Goal: Task Accomplishment & Management: Manage account settings

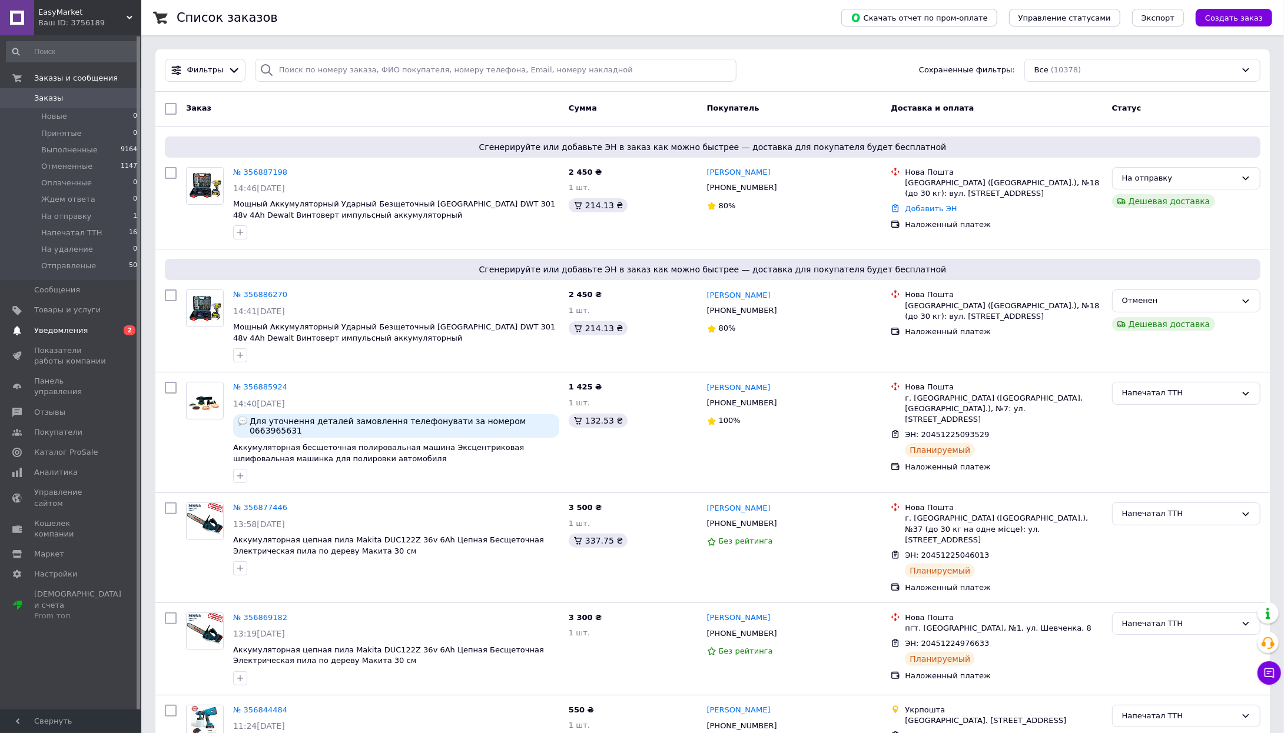
click at [52, 326] on span "Уведомления" at bounding box center [61, 331] width 54 height 11
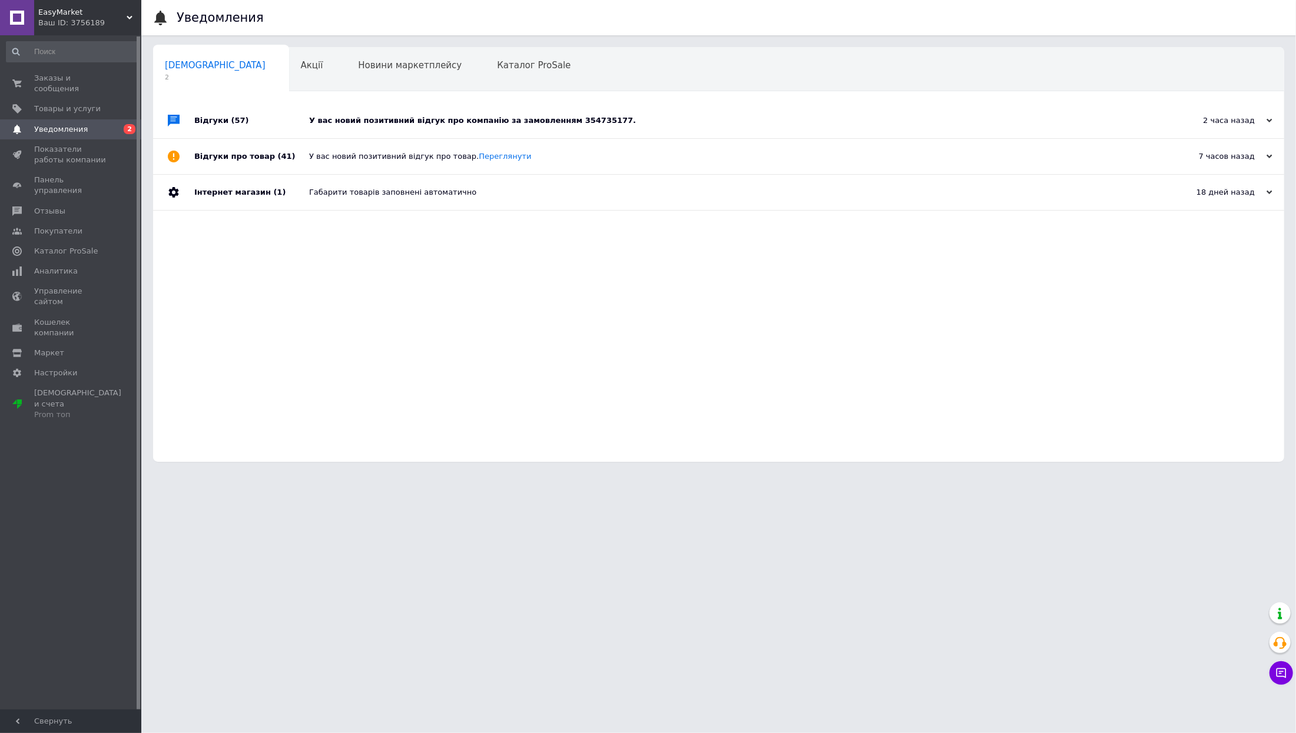
click at [399, 118] on div "У вас новий позитивний відгук про компанію за замовленням 354735177." at bounding box center [731, 120] width 845 height 11
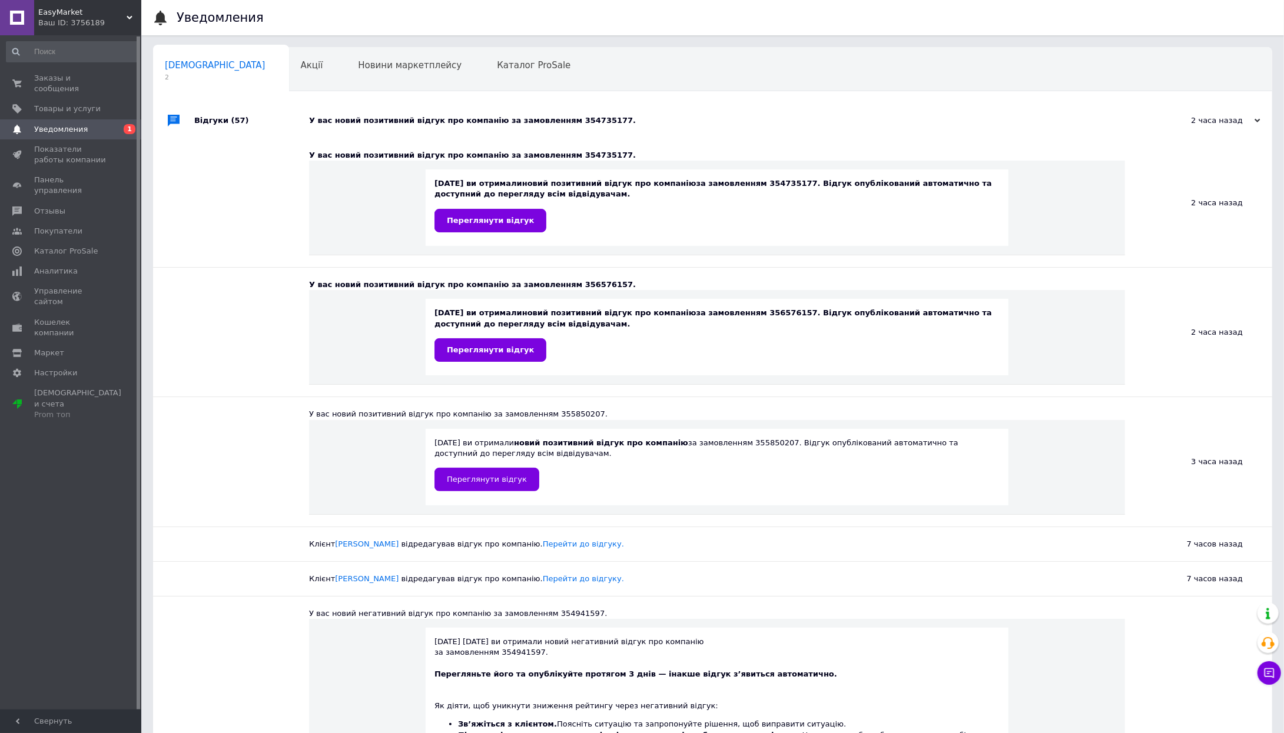
click at [399, 118] on div "У вас новий позитивний відгук про компанію за замовленням 354735177." at bounding box center [725, 120] width 833 height 11
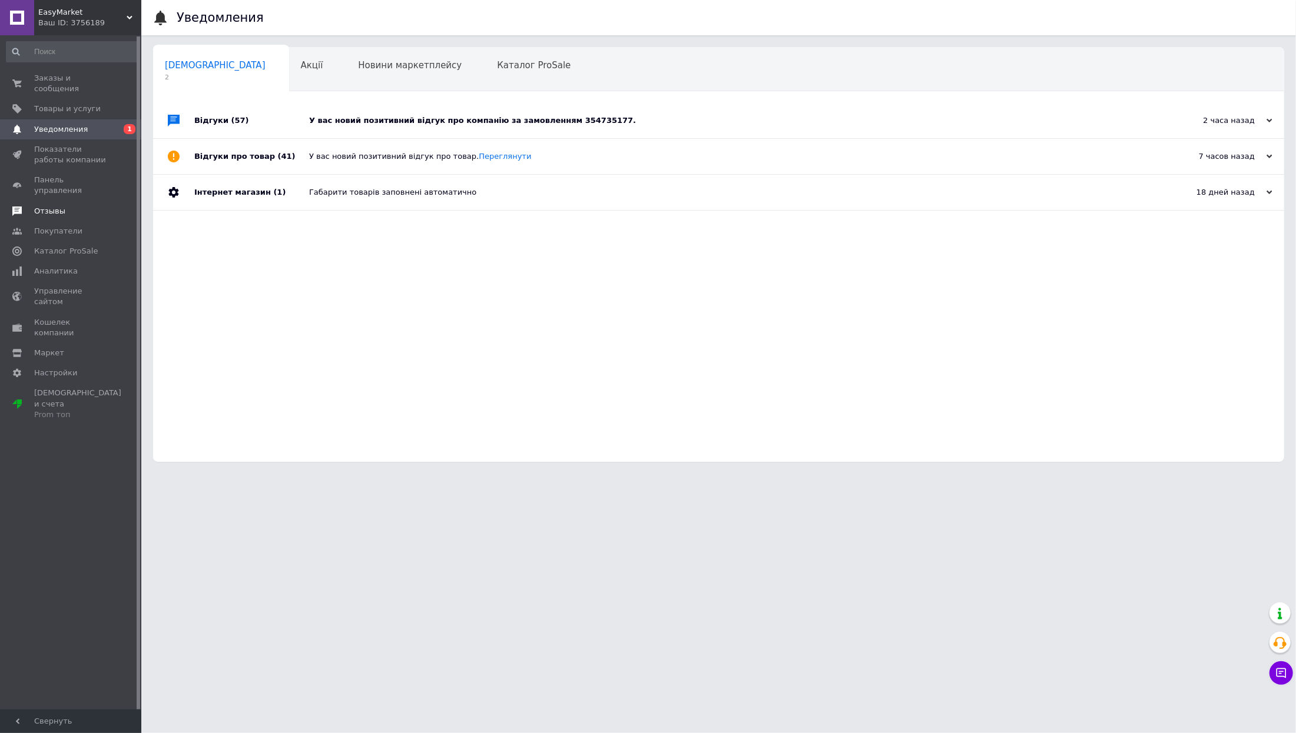
click at [36, 212] on link "Отзывы" at bounding box center [72, 211] width 144 height 20
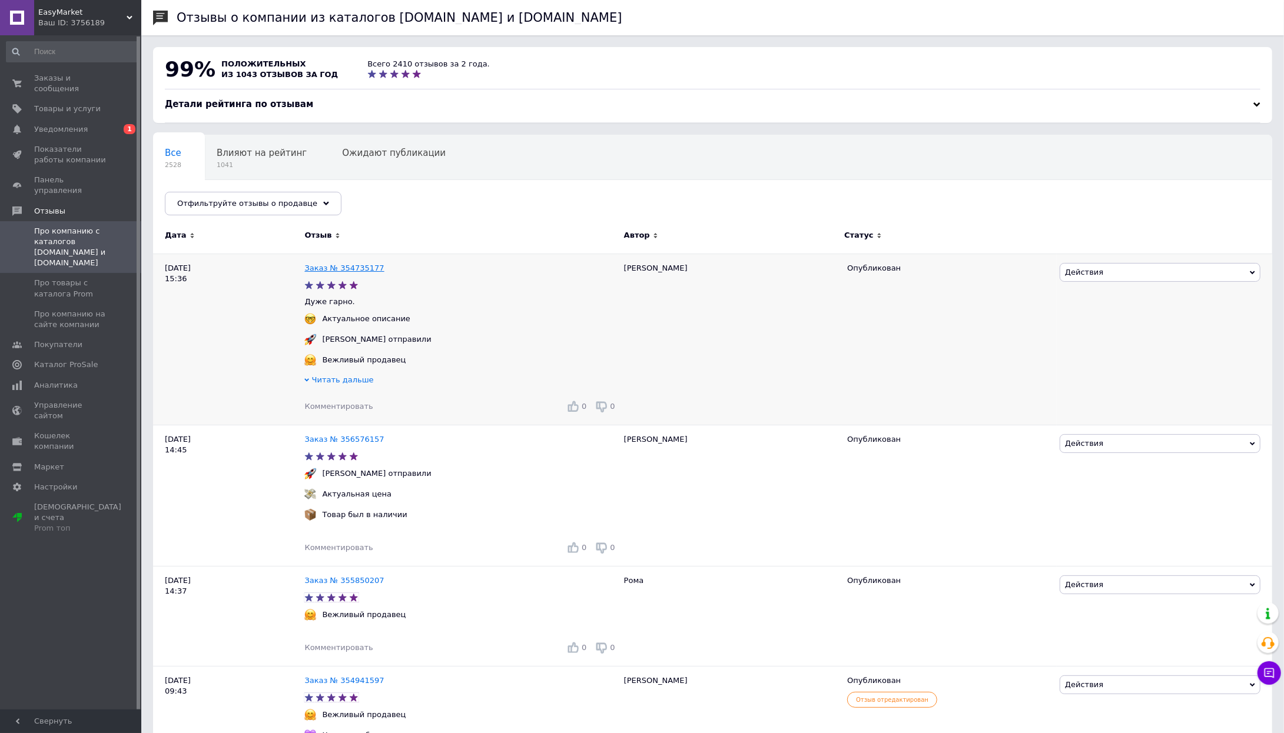
click at [304, 267] on link "Заказ № 354735177" at bounding box center [343, 268] width 79 height 9
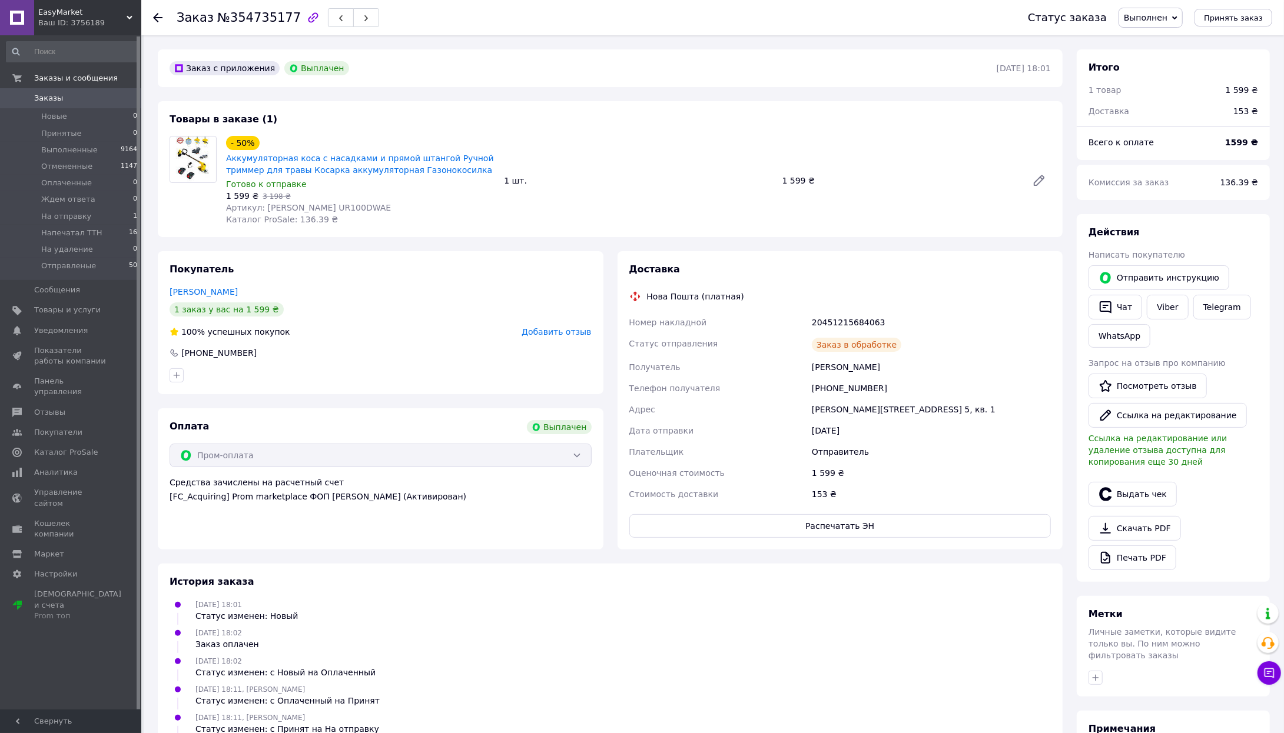
scroll to position [101, 0]
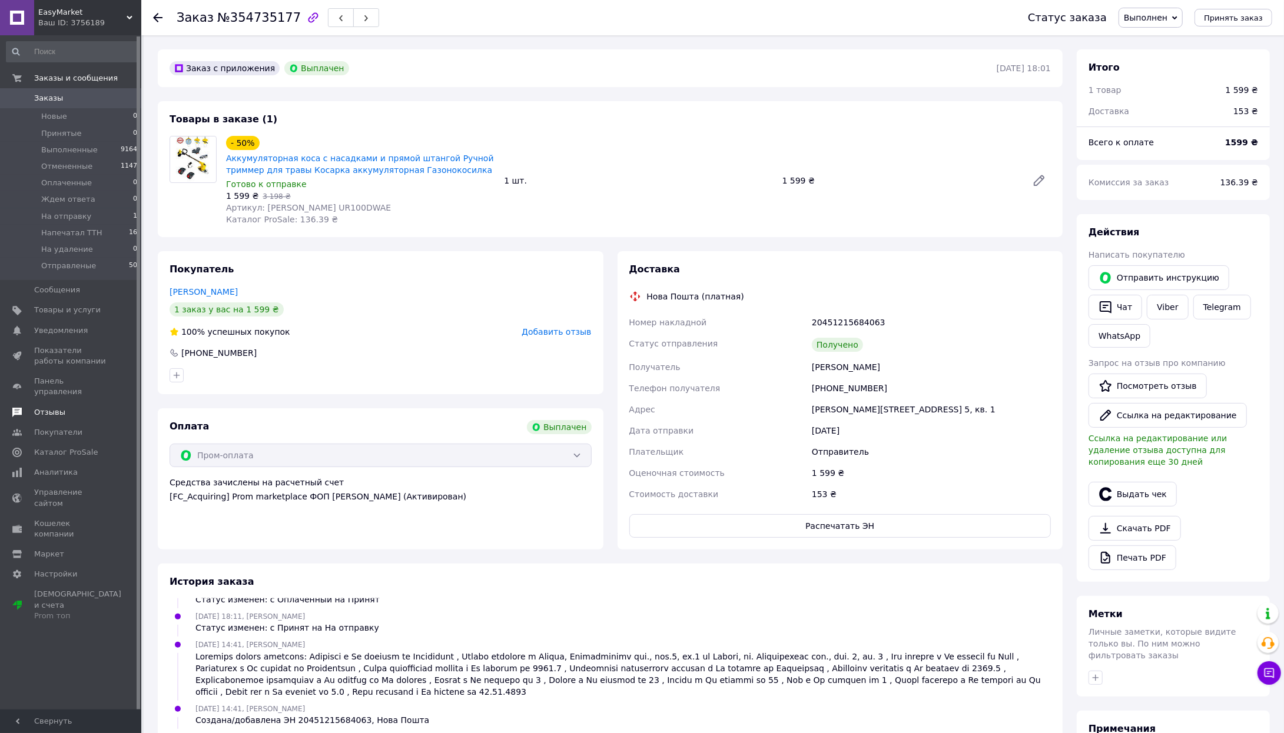
click at [50, 403] on link "Отзывы" at bounding box center [72, 413] width 144 height 20
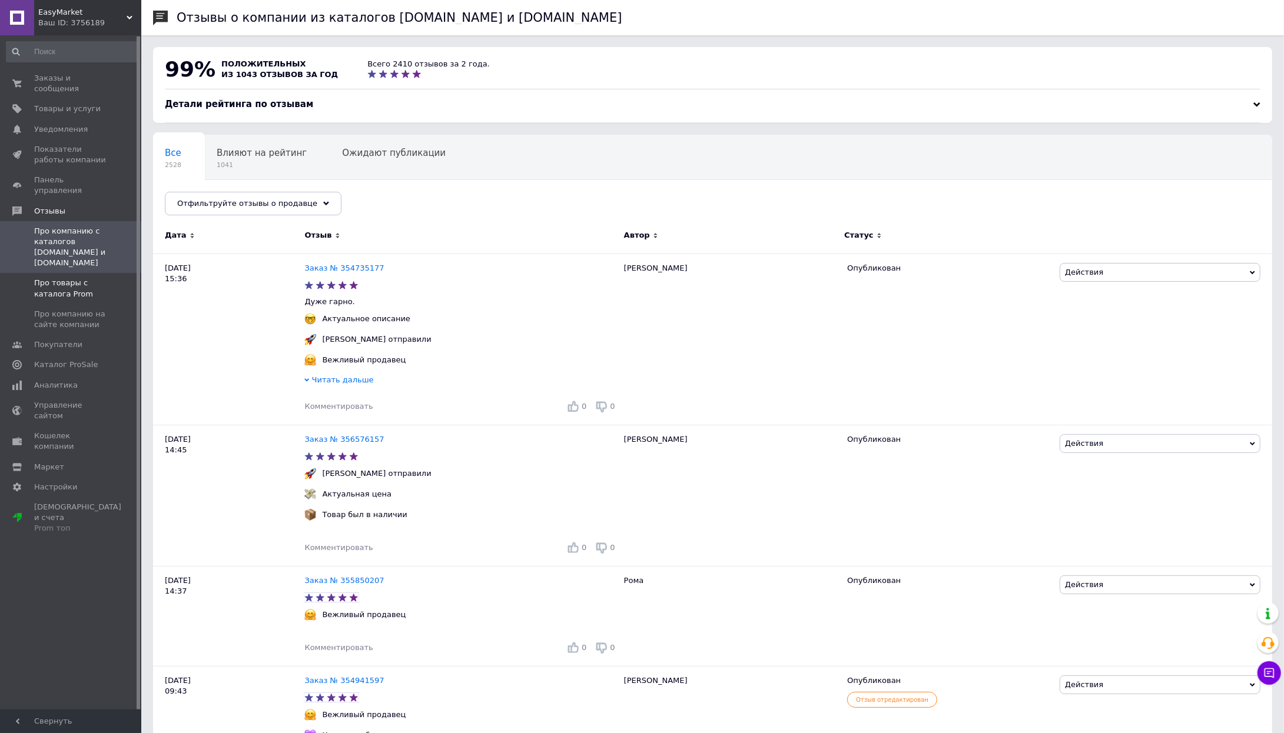
click at [74, 278] on span "Про товары с каталога Prom" at bounding box center [71, 288] width 75 height 21
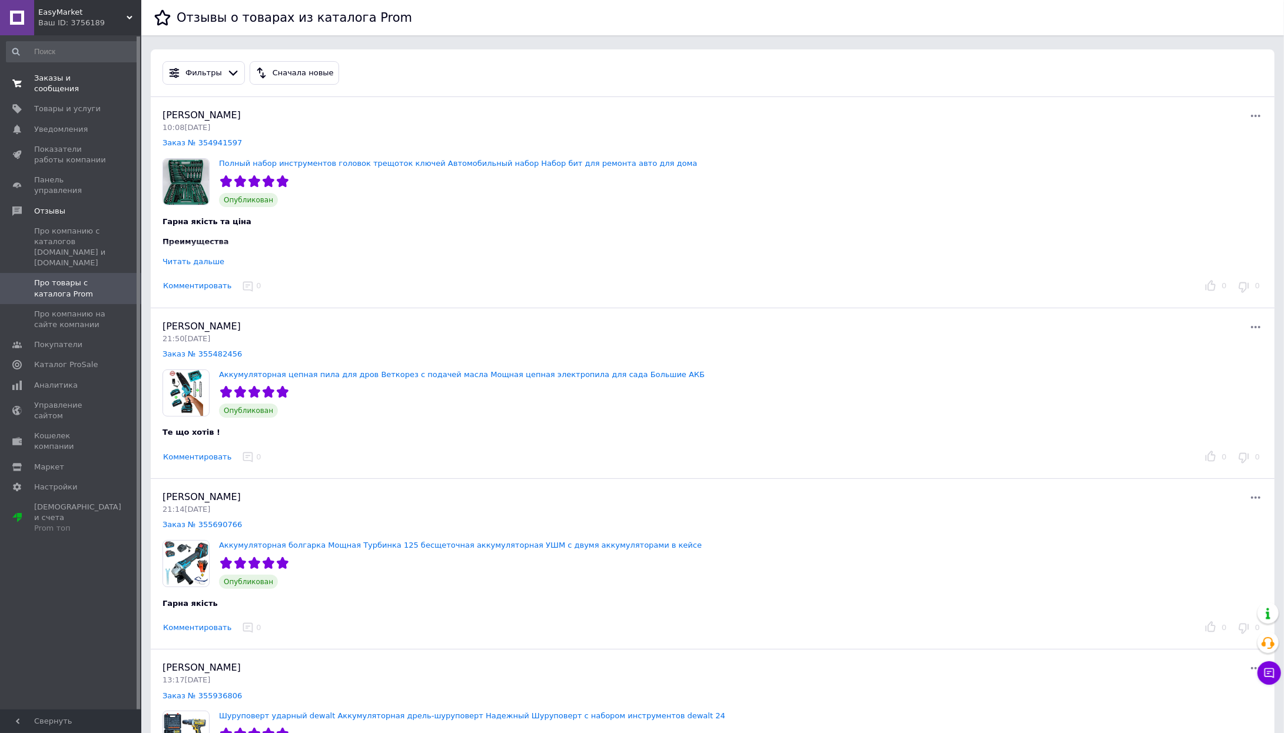
click at [49, 81] on span "Заказы и сообщения" at bounding box center [71, 83] width 75 height 21
